Goal: Task Accomplishment & Management: Manage account settings

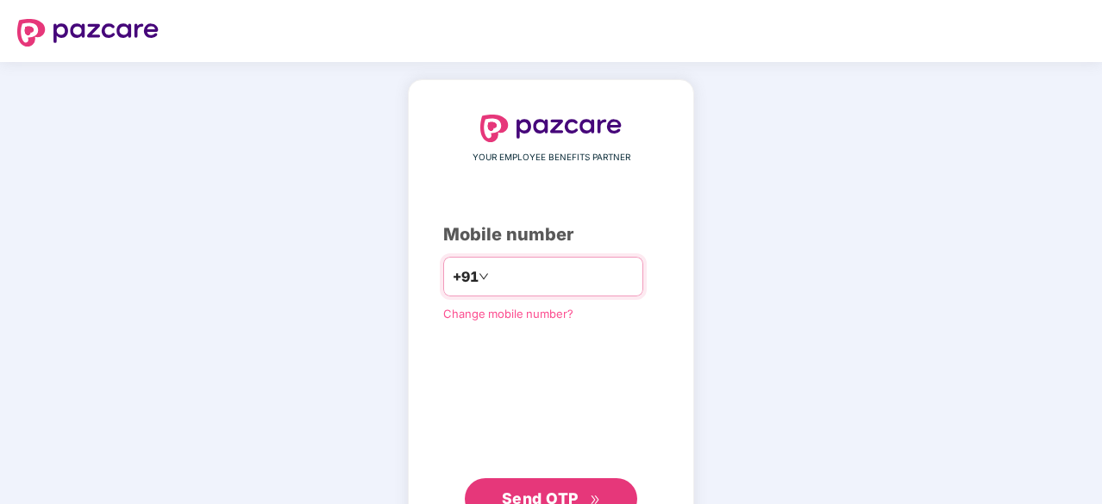
click at [528, 272] on input "number" at bounding box center [562, 277] width 141 height 28
type input "**********"
click at [547, 486] on span "Send OTP" at bounding box center [551, 497] width 99 height 24
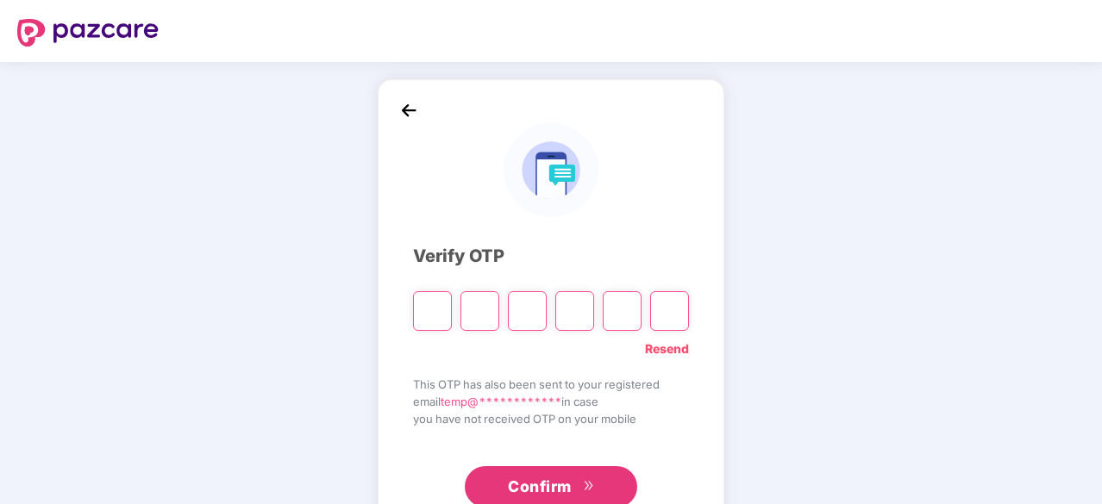
type input "*"
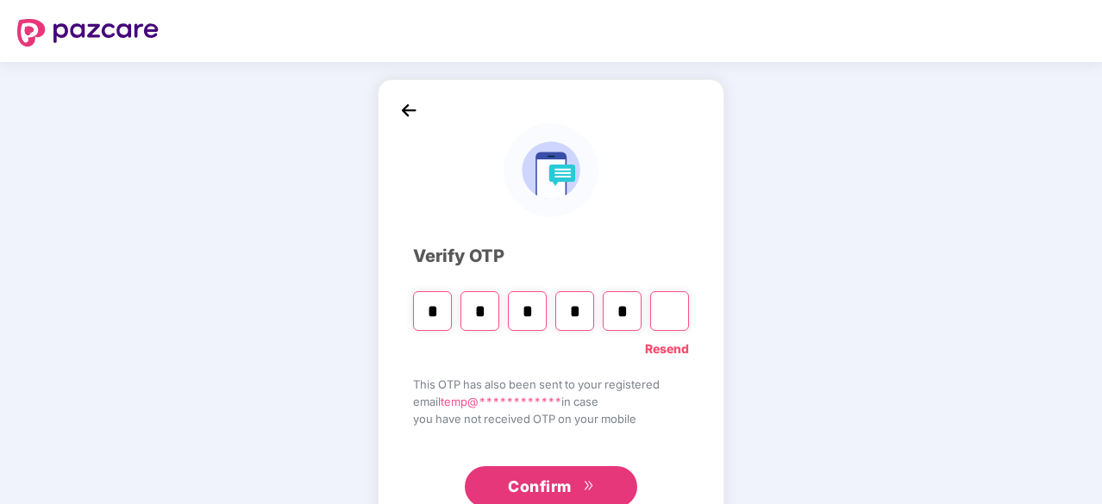
type input "*"
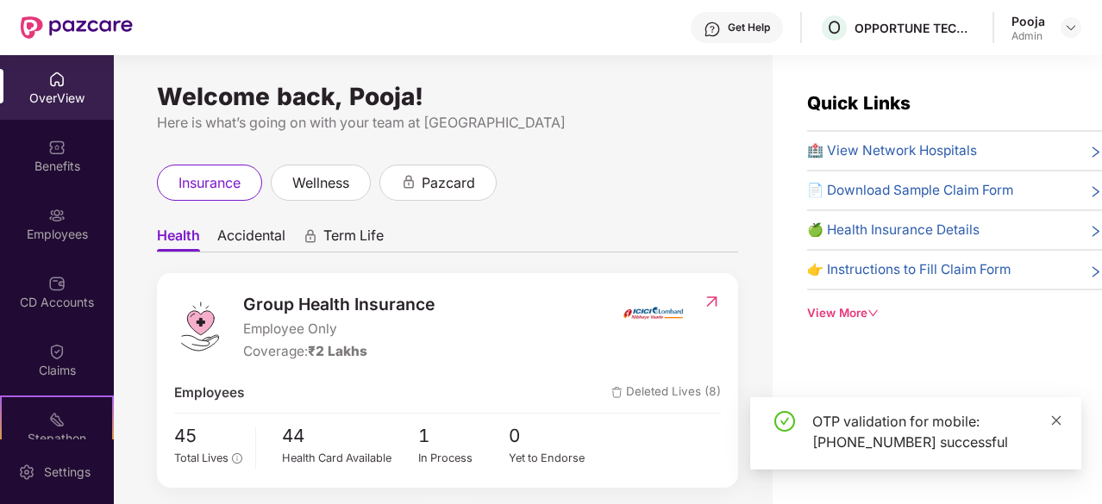
click at [1055, 421] on icon "close" at bounding box center [1056, 419] width 9 height 9
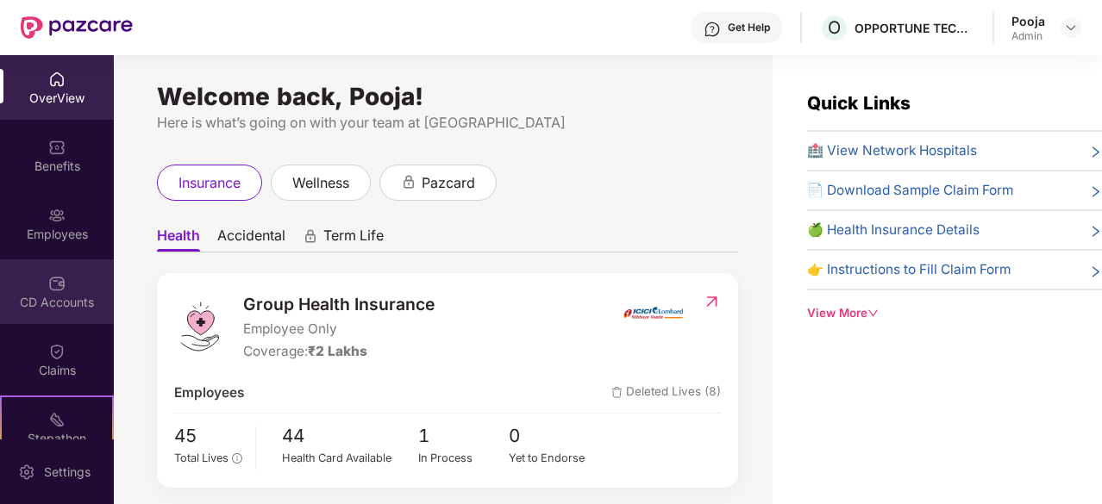
click at [64, 297] on div "CD Accounts" at bounding box center [57, 302] width 114 height 17
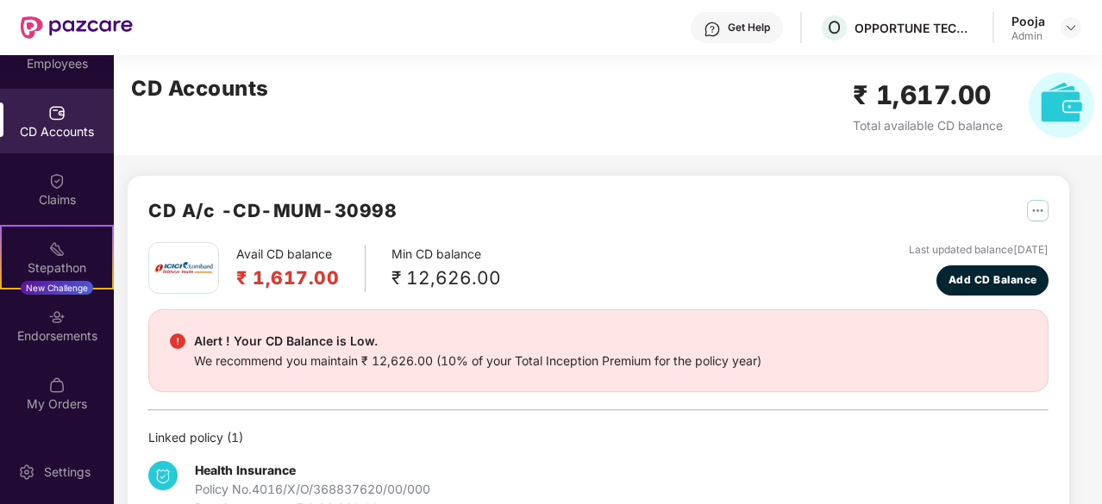
scroll to position [172, 0]
click at [581, 203] on div "CD A/c - CD-MUM-30998" at bounding box center [598, 220] width 900 height 46
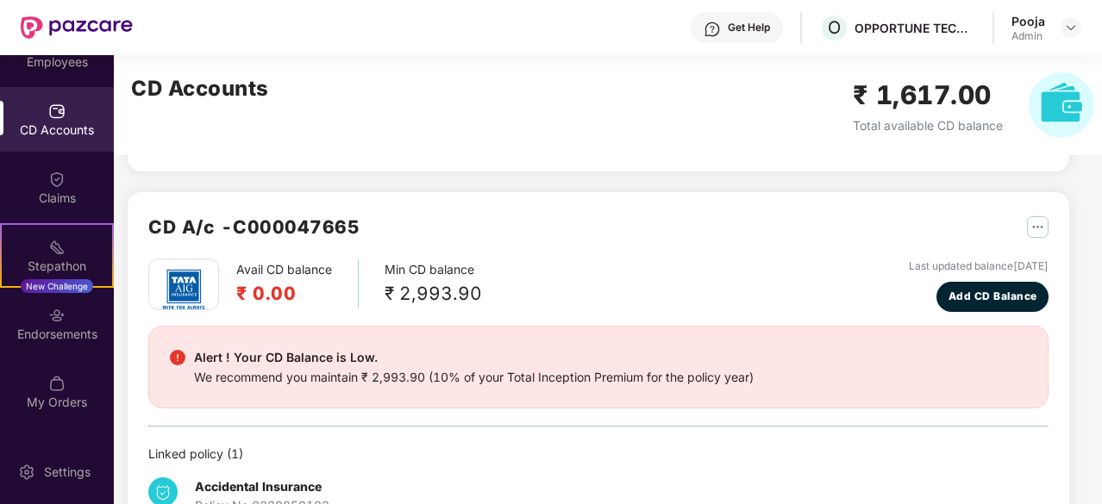
scroll to position [436, 0]
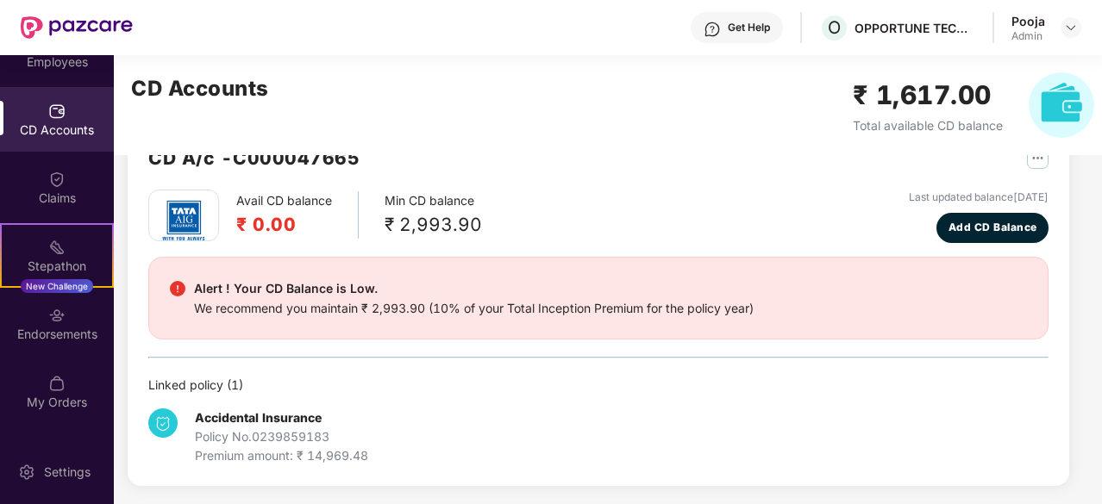
click at [289, 439] on div "Policy No. 0239859183" at bounding box center [281, 437] width 173 height 19
click at [227, 384] on div "Linked policy ( 1 )" at bounding box center [598, 385] width 900 height 19
click at [76, 337] on div "Endorsements" at bounding box center [57, 334] width 114 height 17
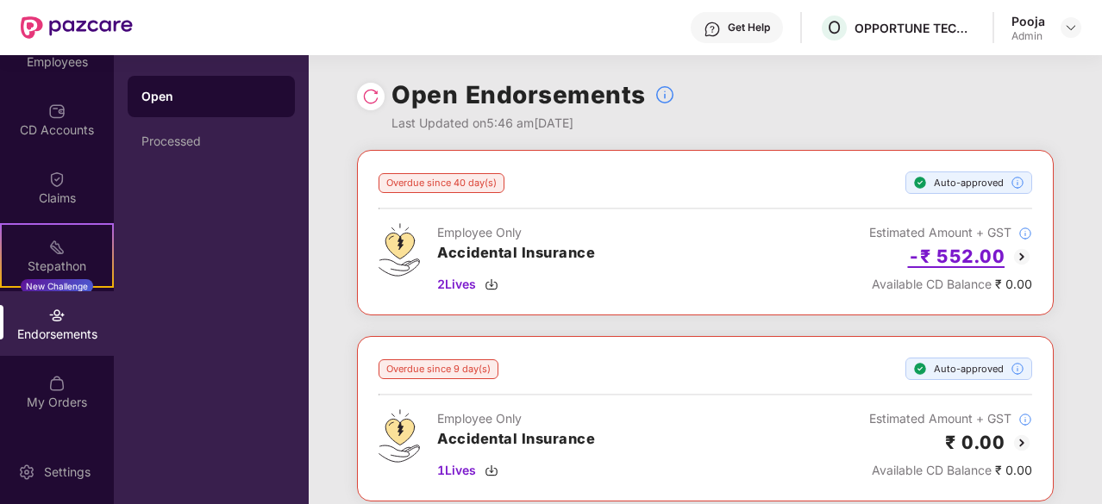
click at [967, 249] on h2 "-₹ 552.00" at bounding box center [956, 256] width 97 height 28
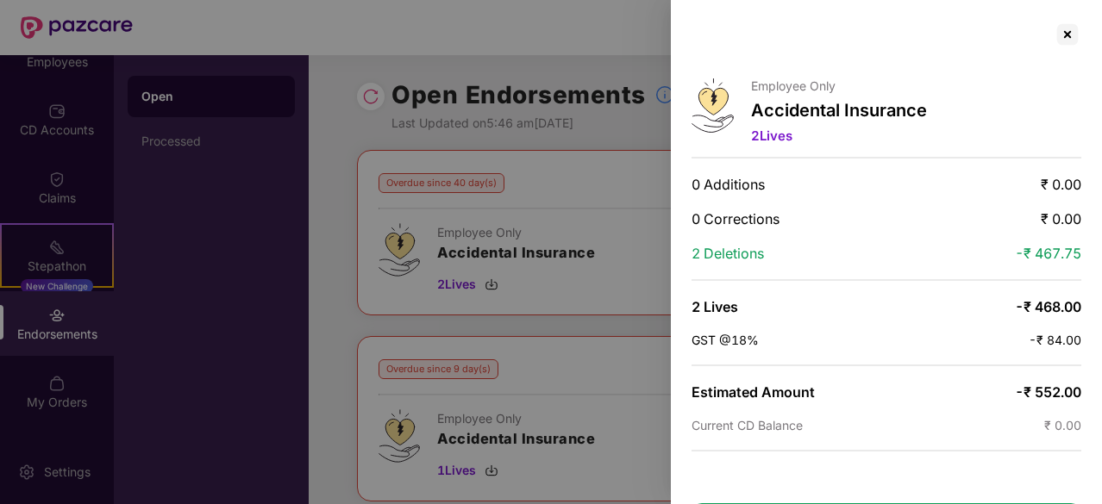
click at [552, 284] on div at bounding box center [551, 252] width 1102 height 504
click at [530, 287] on div at bounding box center [551, 252] width 1102 height 504
click at [333, 232] on div at bounding box center [551, 252] width 1102 height 504
click at [1065, 35] on div at bounding box center [1067, 35] width 28 height 28
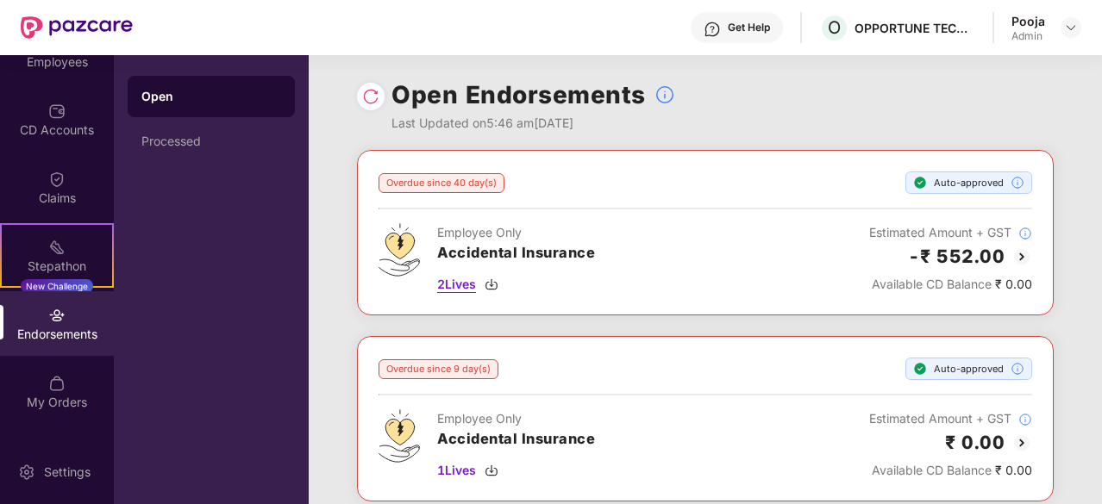
click at [459, 283] on span "2 Lives" at bounding box center [456, 284] width 39 height 19
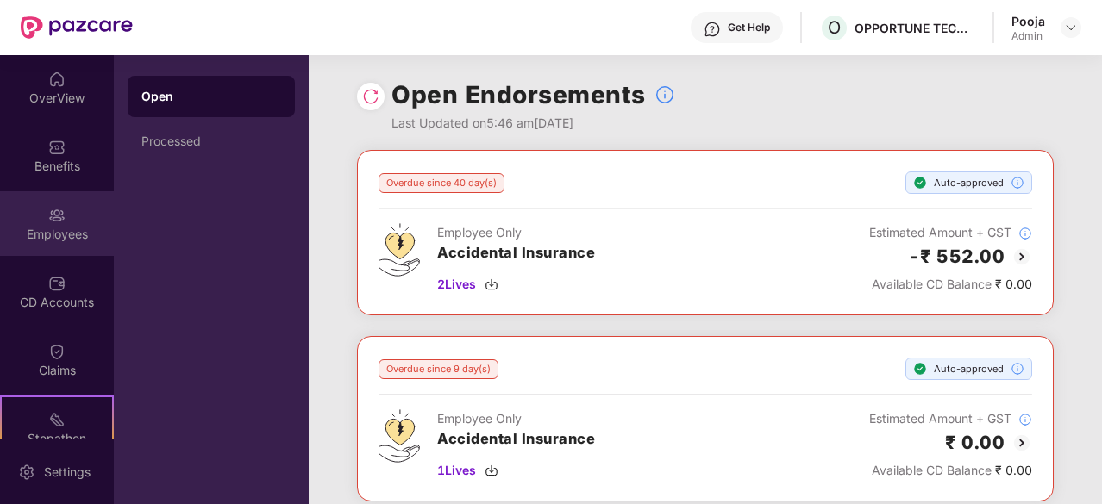
click at [48, 223] on img at bounding box center [56, 215] width 17 height 17
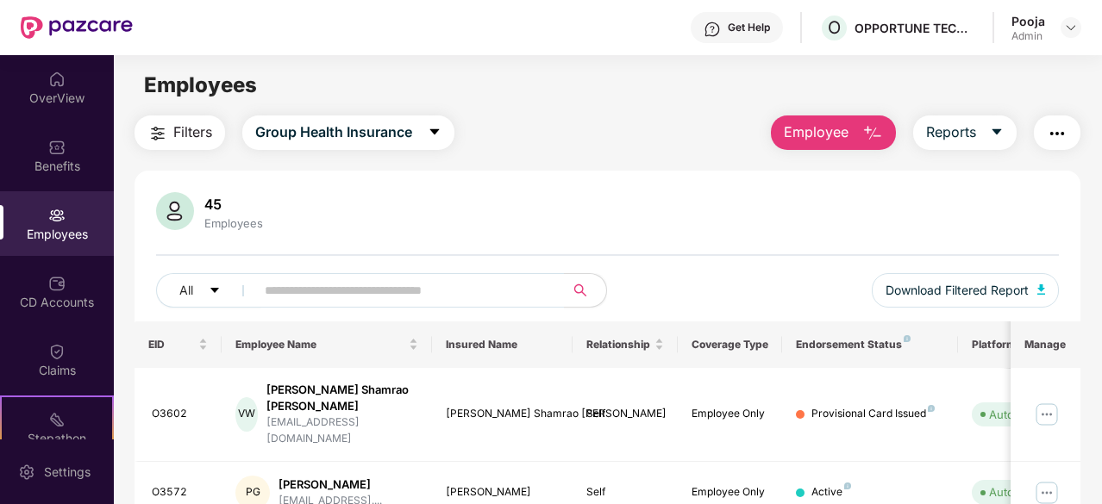
click at [831, 235] on div "45 Employees All Download Filtered Report" at bounding box center [607, 256] width 946 height 129
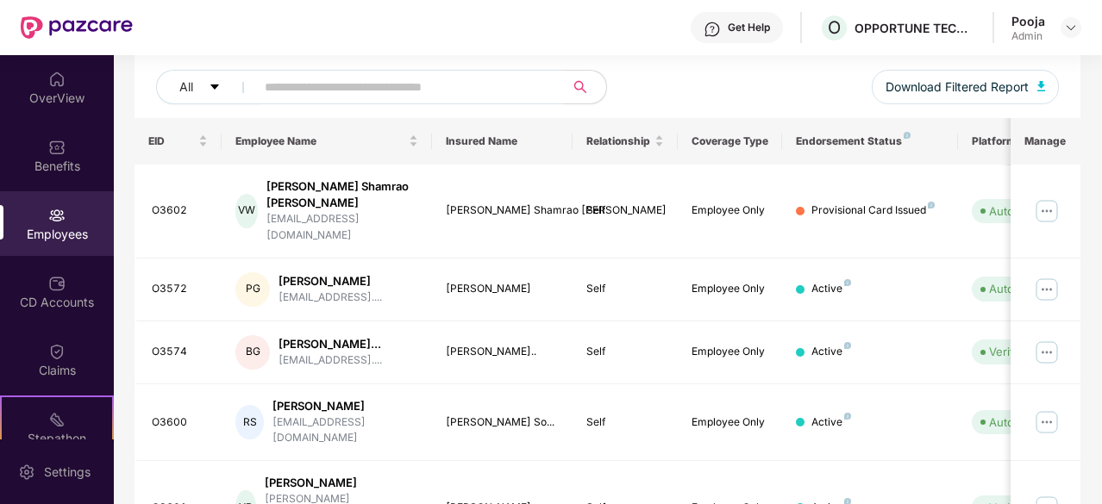
scroll to position [207, 0]
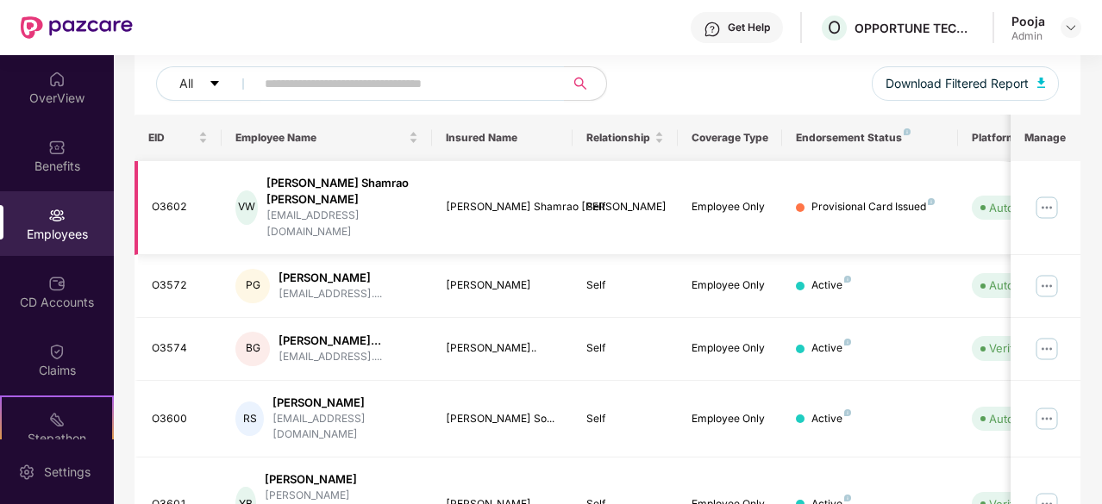
click at [1041, 194] on img at bounding box center [1047, 208] width 28 height 28
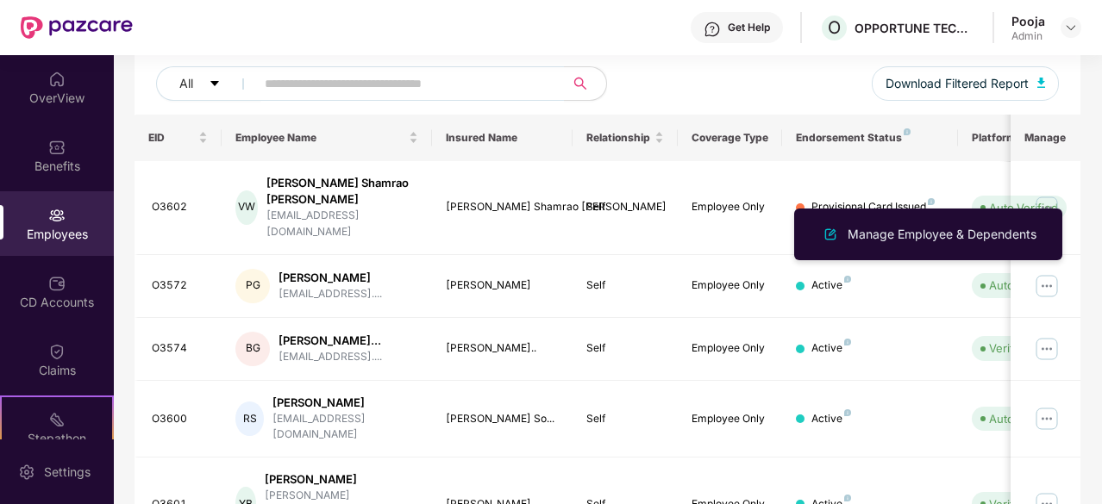
click at [1055, 260] on div "Manage Employee & Dependents" at bounding box center [928, 235] width 268 height 52
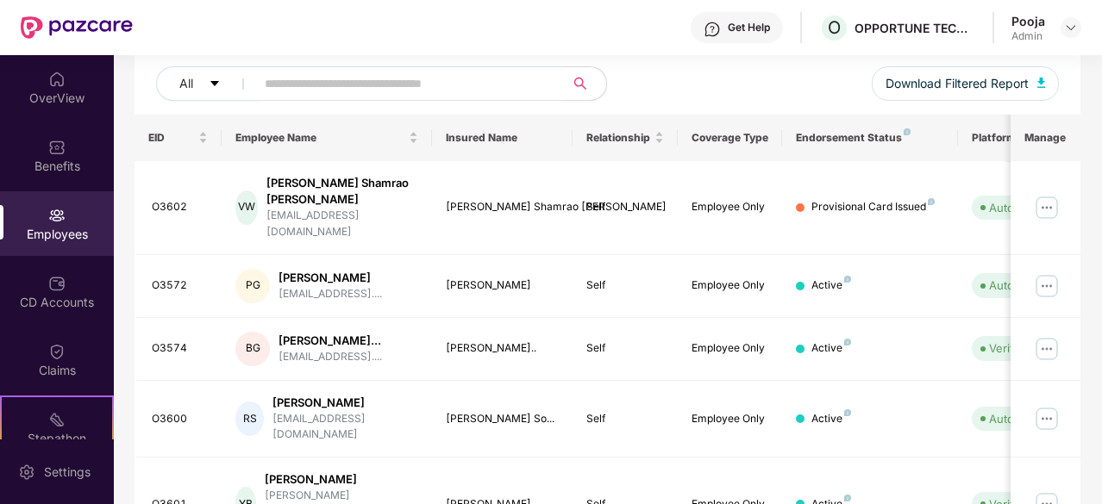
click at [827, 98] on div "All Download Filtered Report" at bounding box center [607, 90] width 902 height 48
click at [1047, 272] on img at bounding box center [1047, 286] width 28 height 28
click at [669, 90] on div "All Download Filtered Report" at bounding box center [607, 90] width 902 height 48
